Goal: Information Seeking & Learning: Find specific fact

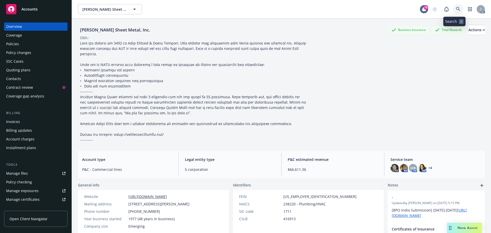
click at [456, 9] on icon at bounding box center [458, 9] width 4 height 4
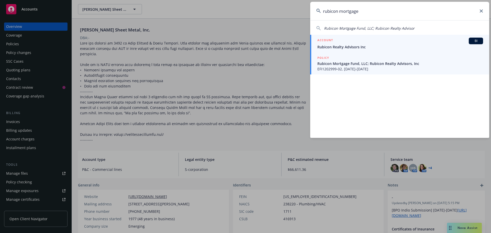
type input "rubicon mortgage"
click at [382, 47] on span "Rubicon Realty Advisors Inc" at bounding box center [400, 46] width 166 height 5
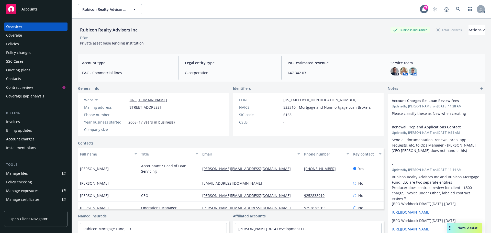
click at [18, 43] on div "Policies" at bounding box center [12, 44] width 13 height 8
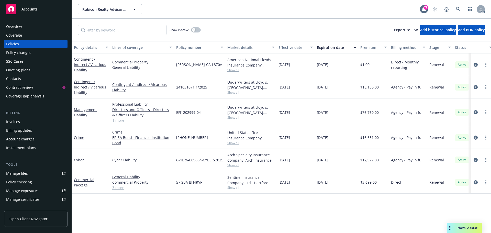
click at [234, 69] on span "Show all" at bounding box center [250, 70] width 47 height 4
click at [275, 70] on div "American National Lloyds Insurance Company, American National Lloyds Insurance …" at bounding box center [250, 64] width 51 height 22
click at [234, 188] on span "Show all" at bounding box center [250, 187] width 47 height 4
click at [296, 130] on div "[DATE]" at bounding box center [295, 137] width 38 height 22
click at [117, 189] on link "3 more" at bounding box center [142, 187] width 60 height 5
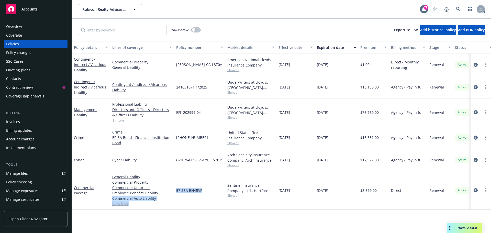
drag, startPoint x: 203, startPoint y: 191, endPoint x: 179, endPoint y: 191, distance: 23.8
click at [174, 191] on div "Commercial Package General Liability Commercial Property Commercial Umbrella Em…" at bounding box center [318, 190] width 493 height 39
drag, startPoint x: 182, startPoint y: 190, endPoint x: 183, endPoint y: 182, distance: 8.3
click at [166, 177] on link "General Liability" at bounding box center [142, 176] width 60 height 5
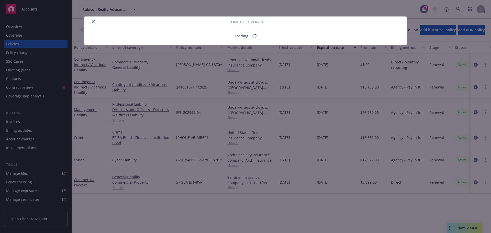
click at [202, 188] on div "Line of coverage Loading..." at bounding box center [245, 116] width 491 height 233
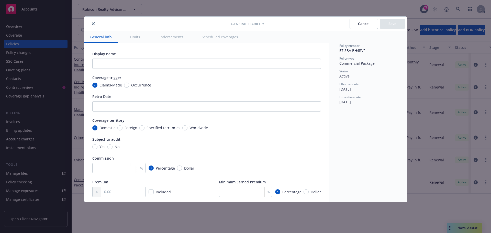
click at [96, 22] on div at bounding box center [158, 24] width 145 height 6
click at [94, 23] on icon "close" at bounding box center [93, 23] width 3 height 3
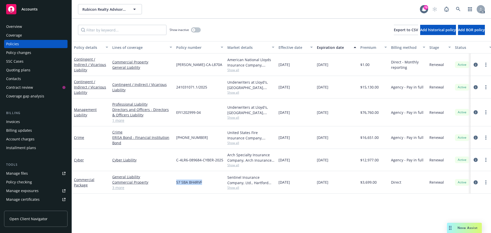
drag, startPoint x: 204, startPoint y: 183, endPoint x: 176, endPoint y: 183, distance: 27.4
click at [176, 183] on div "57 SBA BH4RVF" at bounding box center [199, 182] width 51 height 22
copy span "57 SBA BH4RVF"
click at [237, 186] on span "Show all" at bounding box center [250, 187] width 47 height 4
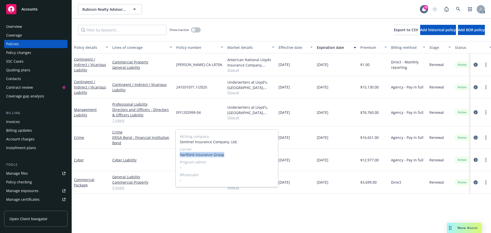
drag, startPoint x: 211, startPoint y: 154, endPoint x: 180, endPoint y: 155, distance: 30.4
click at [180, 155] on span "Hartford Insurance Group" at bounding box center [227, 154] width 94 height 5
copy span "Hartford Insurance Group"
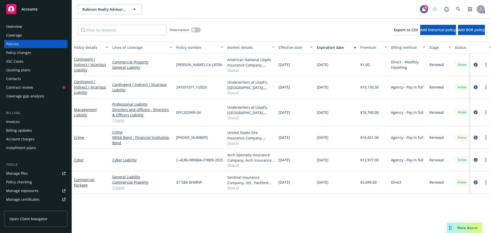
click at [21, 27] on div "Overview" at bounding box center [14, 26] width 16 height 8
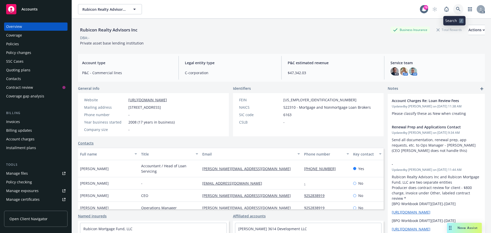
click at [456, 7] on icon at bounding box center [458, 9] width 5 height 5
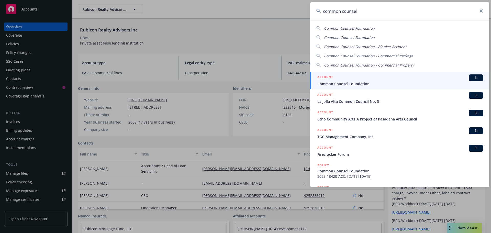
type input "common counsel"
click at [405, 84] on span "Common Counsel Foundation" at bounding box center [400, 83] width 166 height 5
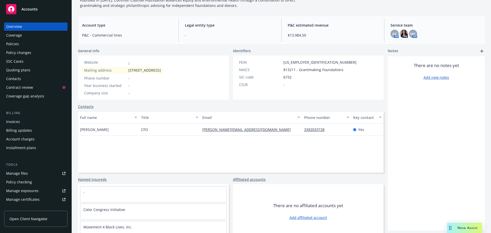
scroll to position [5, 0]
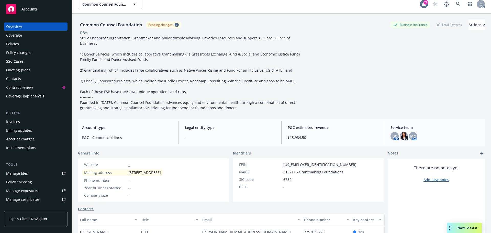
click at [29, 43] on div "Policies" at bounding box center [35, 44] width 59 height 8
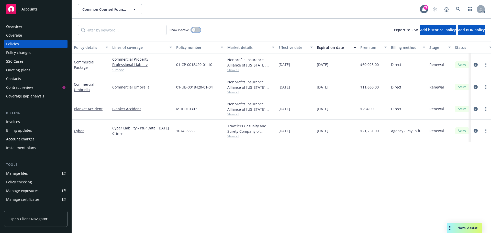
click at [197, 30] on button "button" at bounding box center [196, 29] width 10 height 5
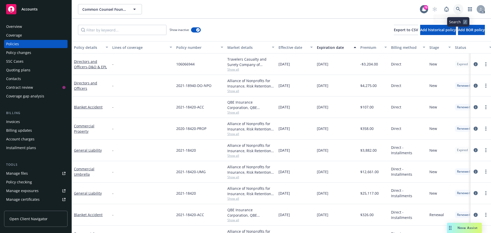
click at [460, 8] on icon at bounding box center [458, 9] width 5 height 5
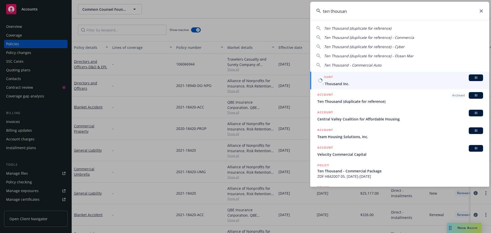
type input "ten thousan"
click at [369, 83] on span "Ten Thousand Inc." at bounding box center [400, 83] width 166 height 5
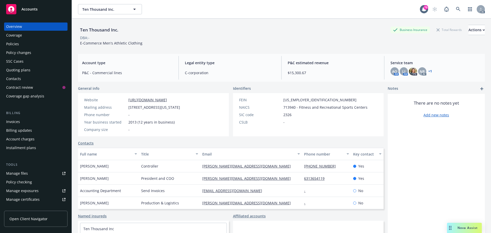
click at [17, 42] on div "Policies" at bounding box center [12, 44] width 13 height 8
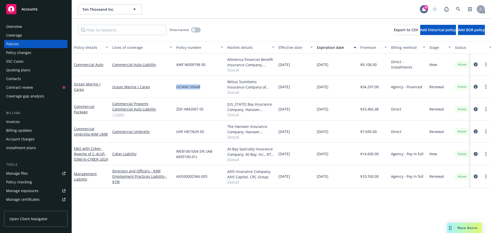
drag, startPoint x: 202, startPoint y: 88, endPoint x: 175, endPoint y: 88, distance: 26.6
click at [175, 88] on div "OCMM130648" at bounding box center [199, 87] width 51 height 22
copy span "OCMM130648"
click at [119, 115] on link "1 more" at bounding box center [142, 114] width 60 height 5
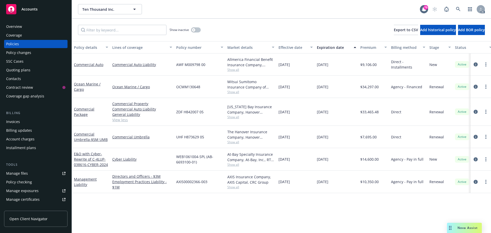
click at [233, 93] on span "Show all" at bounding box center [250, 92] width 47 height 4
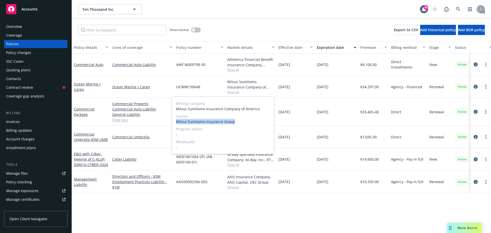
drag, startPoint x: 232, startPoint y: 122, endPoint x: 177, endPoint y: 121, distance: 55.2
click at [177, 121] on span "Mitsui Sumitomo Insurance Group" at bounding box center [223, 121] width 94 height 5
copy span "Mitsui Sumitomo Insurance Group"
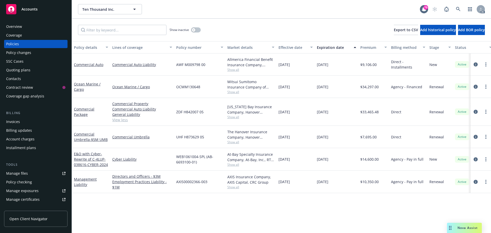
click at [21, 26] on div "Overview" at bounding box center [14, 26] width 16 height 8
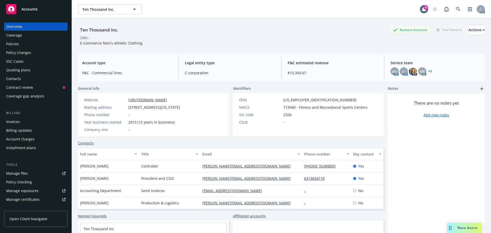
click at [11, 41] on div "Policies" at bounding box center [12, 44] width 13 height 8
